Goal: Find specific page/section

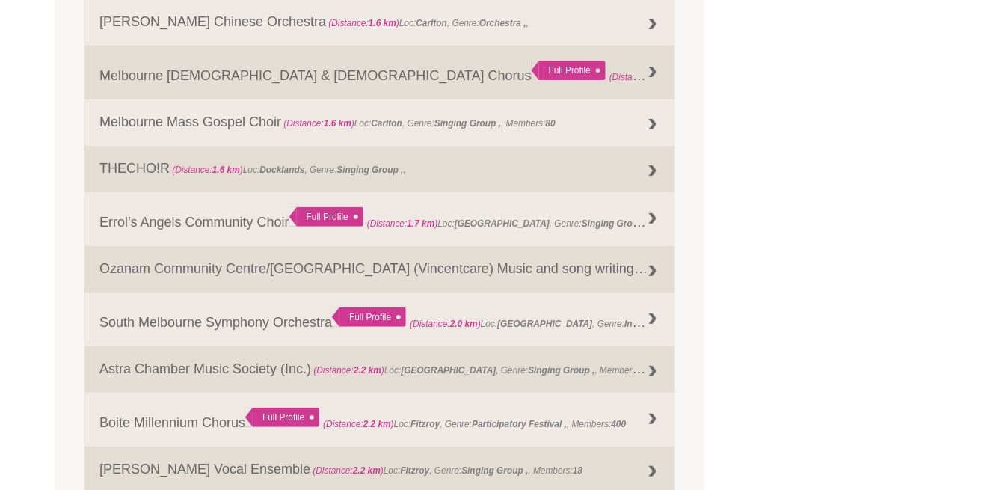
scroll to position [1706, 0]
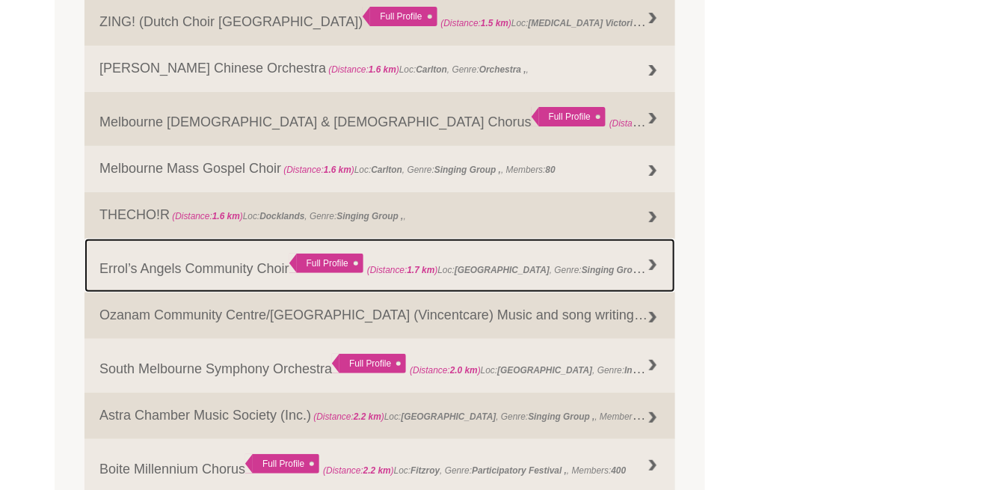
click at [244, 281] on link "Errol’s Angels Community Choir Full Profile (Distance: 1.7 km ) Loc: [GEOGRAPHI…" at bounding box center [380, 266] width 591 height 54
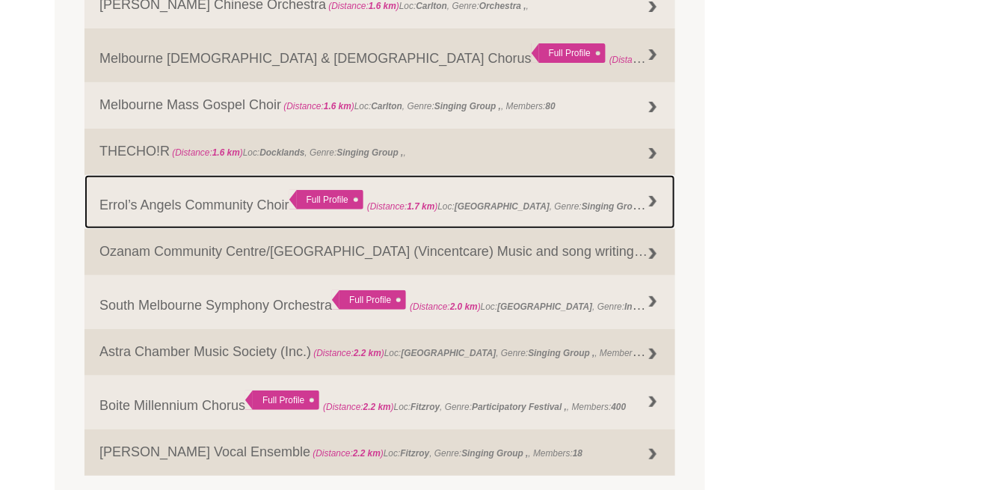
scroll to position [1777, 0]
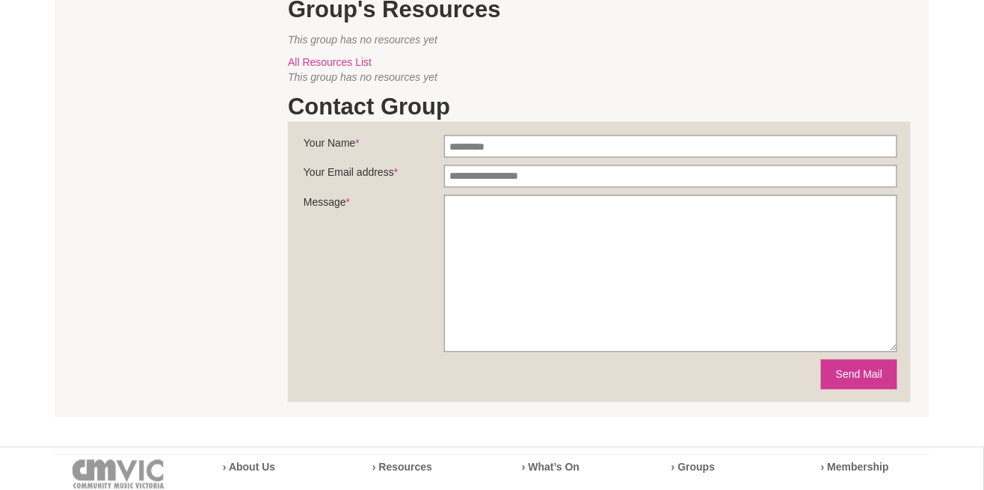
scroll to position [691, 0]
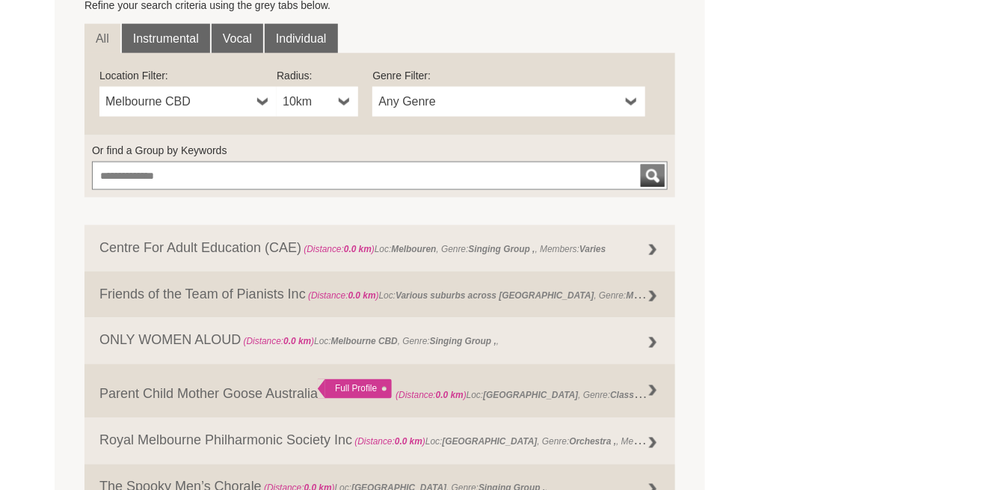
scroll to position [542, 0]
